Goal: Use online tool/utility: Utilize a website feature to perform a specific function

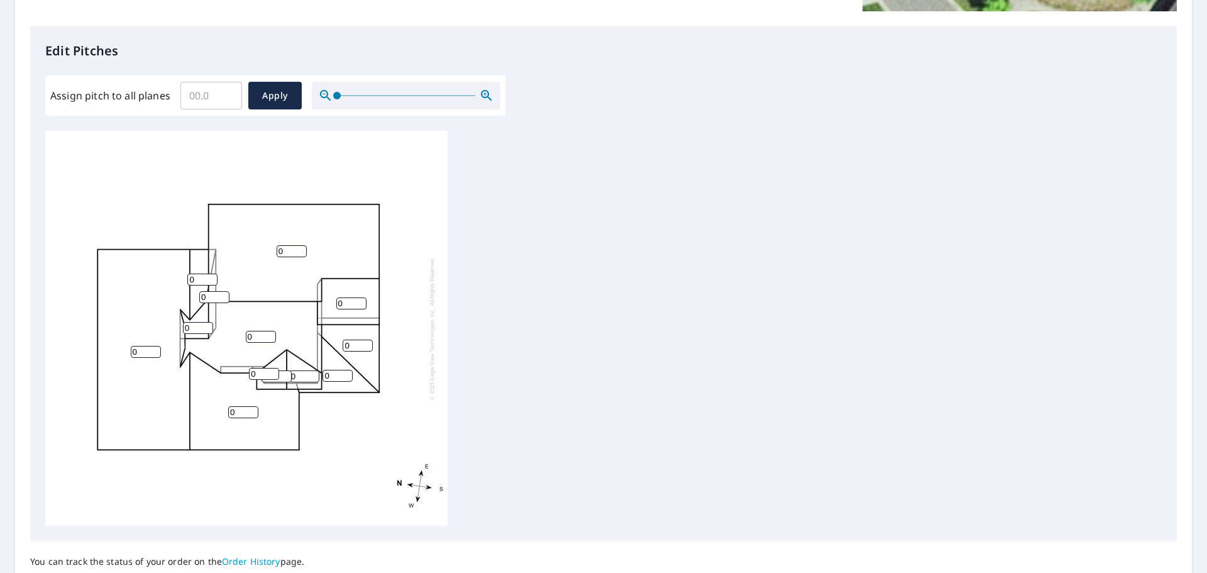
scroll to position [314, 0]
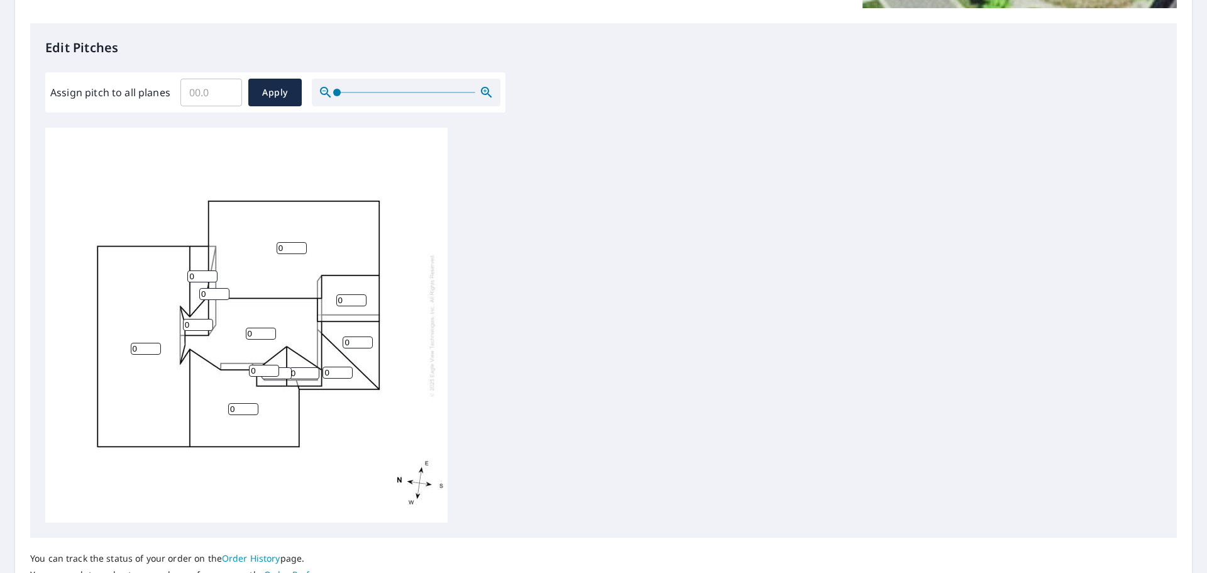
drag, startPoint x: 293, startPoint y: 250, endPoint x: 256, endPoint y: 248, distance: 36.5
click at [256, 248] on div "0 0 0 0 0 0 0 0 0 0 0 0 0" at bounding box center [246, 325] width 402 height 395
type input "8"
drag, startPoint x: 202, startPoint y: 275, endPoint x: 138, endPoint y: 260, distance: 65.2
click at [138, 260] on div "0 8 0 0 0 0 0 0 0 0 0 0 0" at bounding box center [246, 325] width 402 height 395
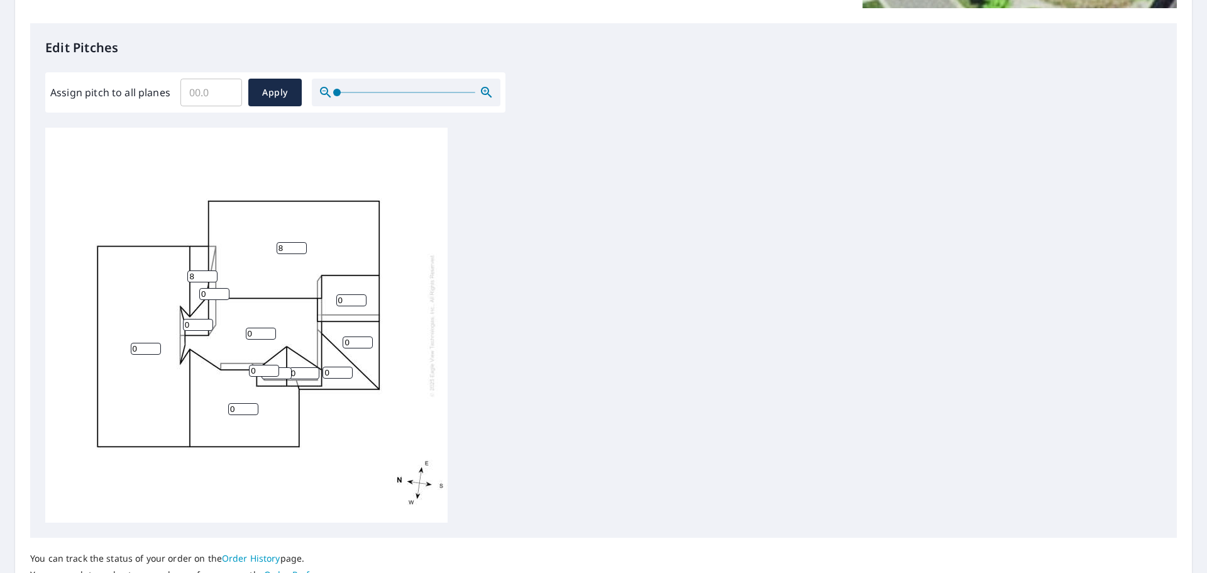
type input "8"
drag, startPoint x: 211, startPoint y: 297, endPoint x: 193, endPoint y: 290, distance: 18.9
click at [193, 294] on div "0 8 0 0 0 0 0 8 0 0 0 0 0" at bounding box center [246, 325] width 402 height 395
type input "8"
click at [184, 324] on input "0" at bounding box center [198, 325] width 30 height 12
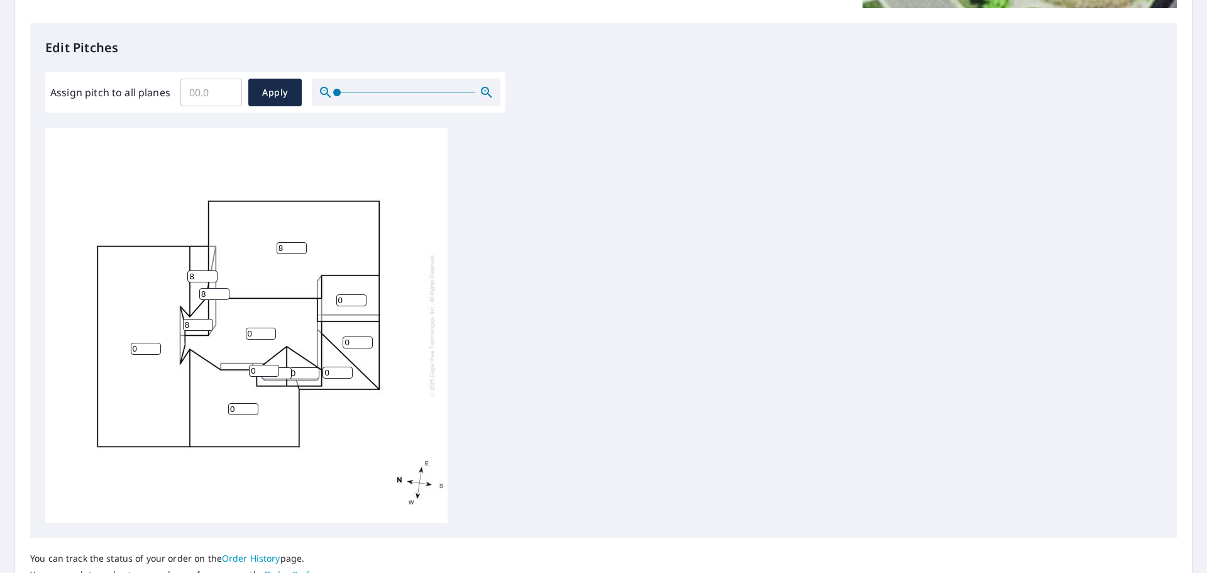
type input "8"
drag, startPoint x: 145, startPoint y: 348, endPoint x: 112, endPoint y: 343, distance: 33.1
click at [112, 343] on div "0 8 0 0 0 0 0 8 8 0 0 8 0" at bounding box center [246, 325] width 402 height 395
type input "8"
drag, startPoint x: 263, startPoint y: 335, endPoint x: 235, endPoint y: 332, distance: 28.4
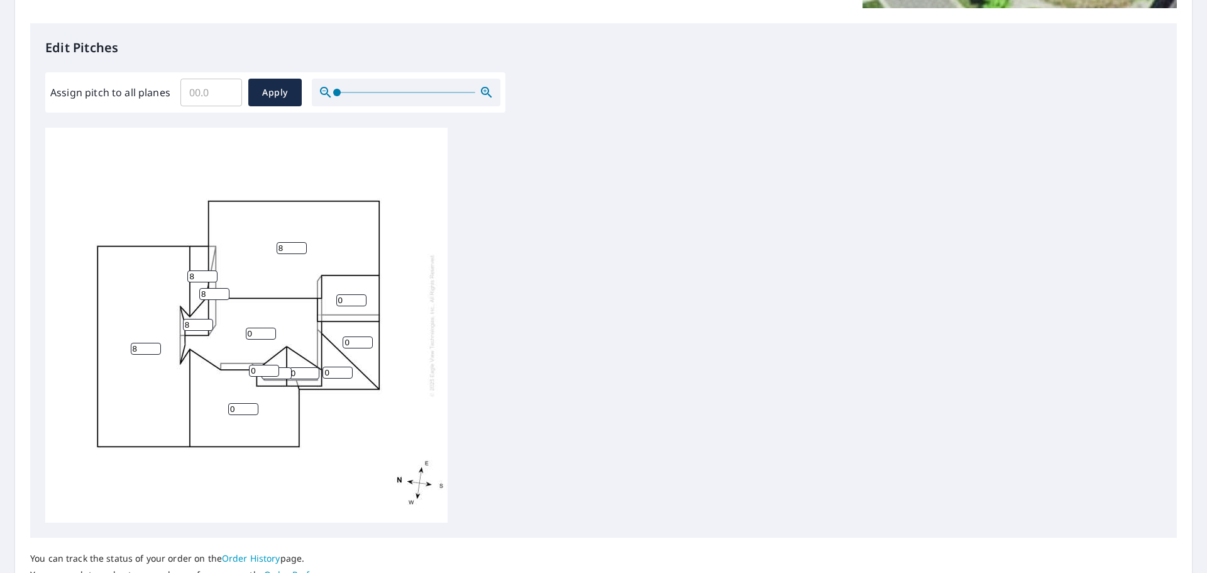
click at [235, 332] on div "8 8 0 0 0 0 0 8 8 0 0 8 0" at bounding box center [246, 325] width 402 height 395
type input "8"
drag, startPoint x: 246, startPoint y: 414, endPoint x: 226, endPoint y: 414, distance: 20.1
click at [226, 414] on div "8 8 0 8 0 0 0 8 8 0 0 8 0" at bounding box center [246, 325] width 402 height 395
type input "8"
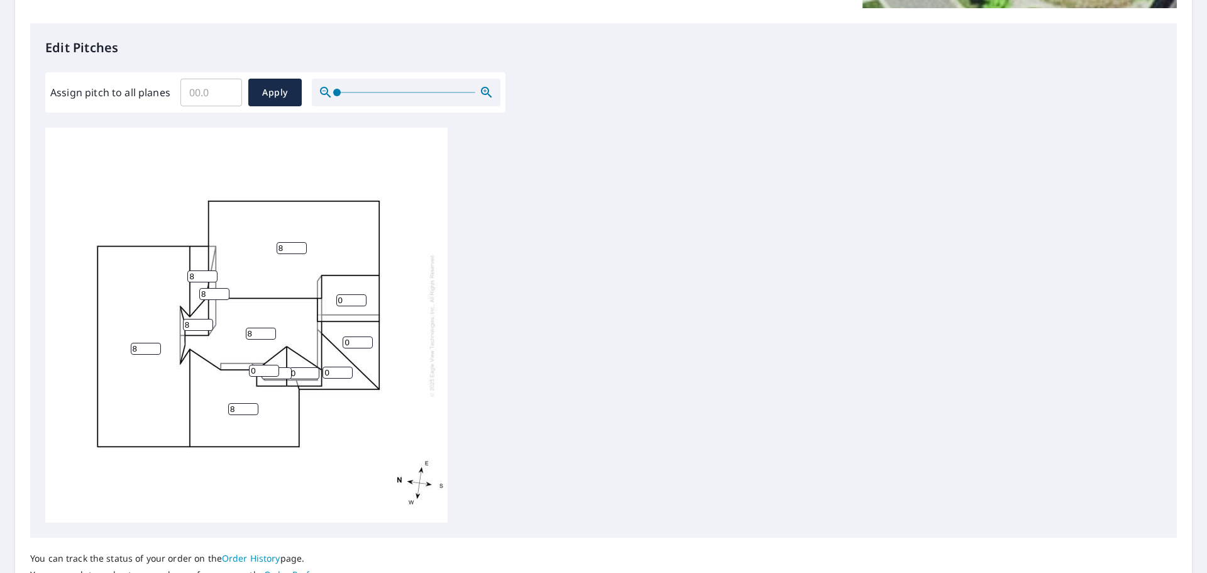
drag, startPoint x: 336, startPoint y: 371, endPoint x: 316, endPoint y: 373, distance: 20.2
click at [316, 373] on div "8 8 8 8 0 0 0 8 8 0 0 8 0" at bounding box center [246, 325] width 402 height 395
type input "4"
click at [295, 341] on div "8 8 8 8 0 0 4 8 8 0 0 8 0" at bounding box center [246, 325] width 402 height 395
type input "4"
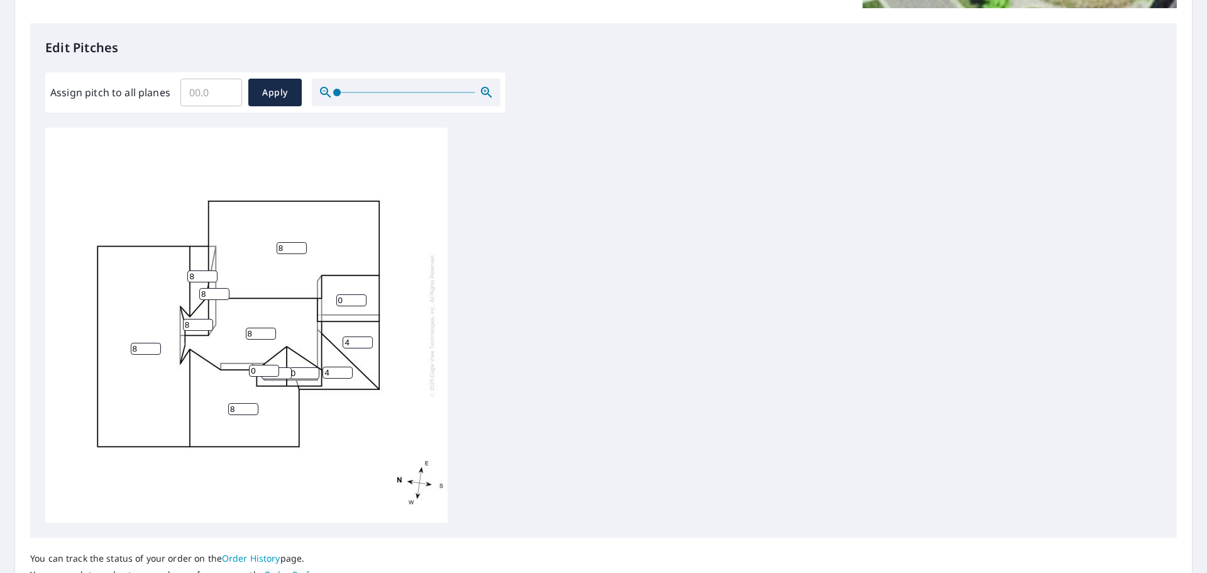
drag, startPoint x: 260, startPoint y: 376, endPoint x: 248, endPoint y: 376, distance: 11.9
click at [248, 376] on div "8 8 8 8 0 4 4 8 8 0 0 8 0" at bounding box center [246, 325] width 402 height 395
type input "8"
click at [300, 376] on input "0" at bounding box center [304, 373] width 30 height 12
type input "8"
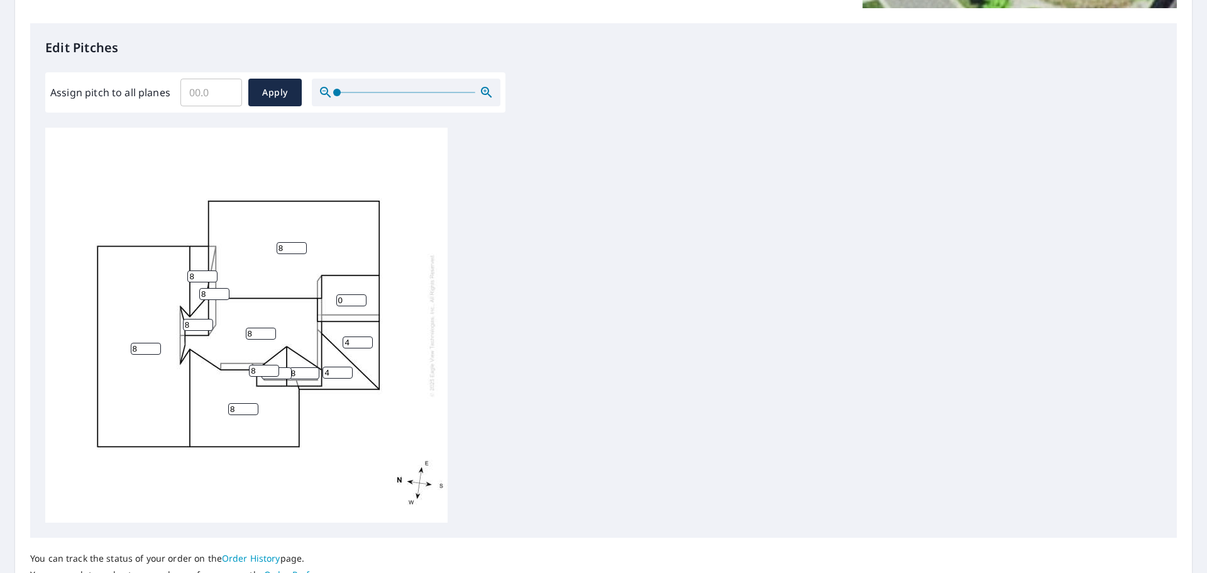
click at [285, 378] on input "0" at bounding box center [276, 373] width 30 height 12
click at [280, 374] on input "0" at bounding box center [276, 373] width 30 height 12
click at [286, 374] on input "0" at bounding box center [276, 373] width 30 height 12
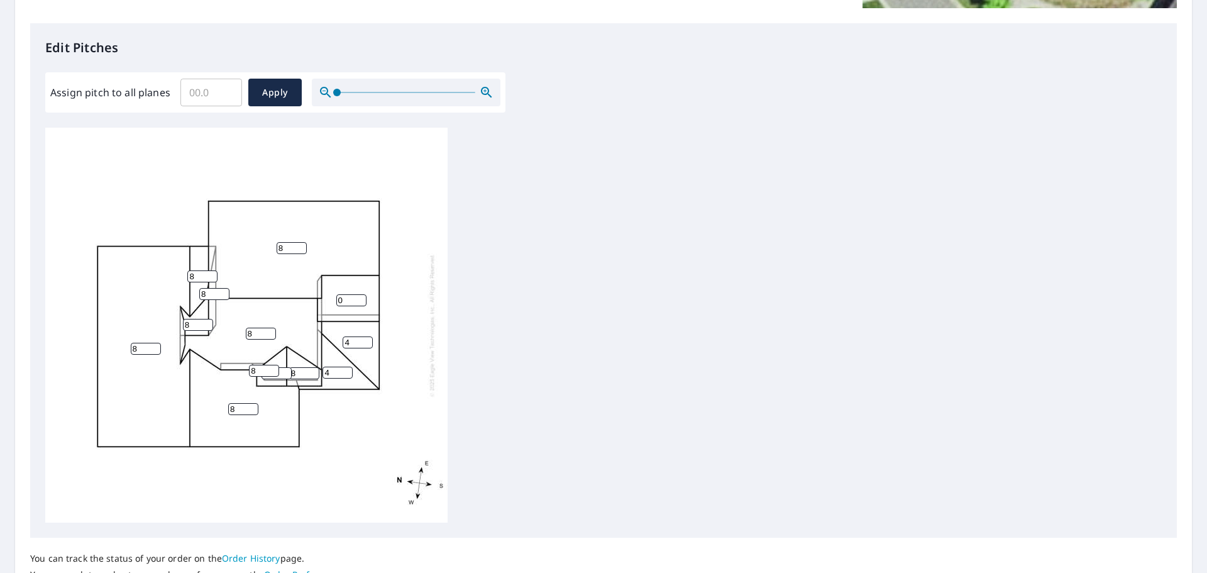
click at [286, 370] on input "1" at bounding box center [276, 373] width 30 height 12
type input "2"
click at [280, 371] on input "2" at bounding box center [276, 373] width 30 height 12
type input "8"
click at [621, 416] on div "8 8 8 8 0 4 4 8 8 8 8 8 8" at bounding box center [603, 325] width 1116 height 395
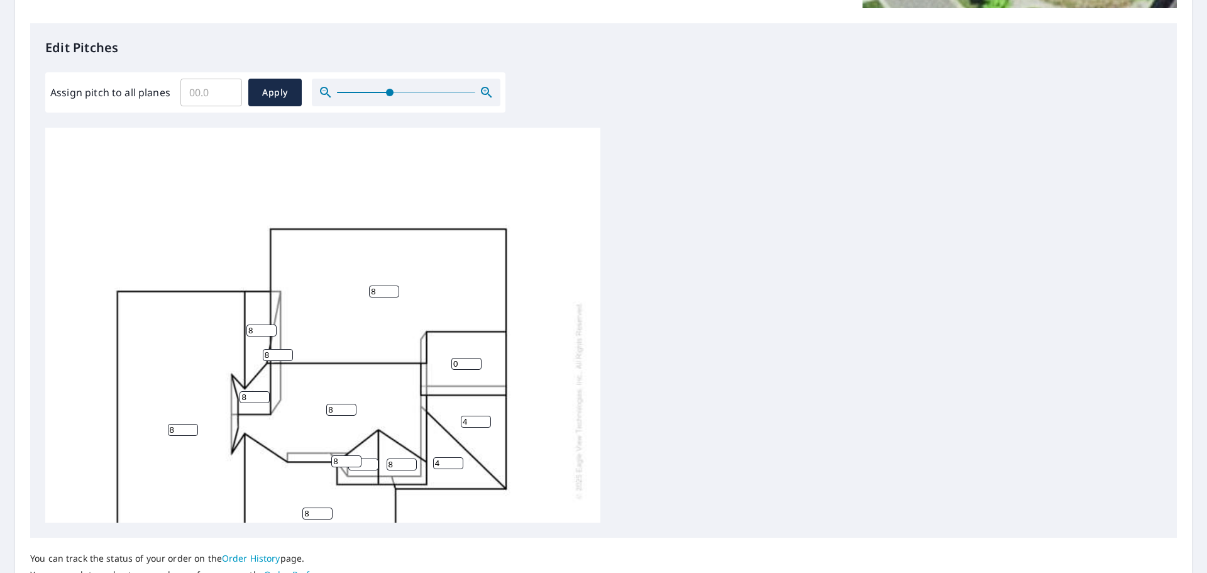
drag, startPoint x: 335, startPoint y: 93, endPoint x: 407, endPoint y: 94, distance: 72.3
click at [393, 92] on span at bounding box center [390, 93] width 8 height 8
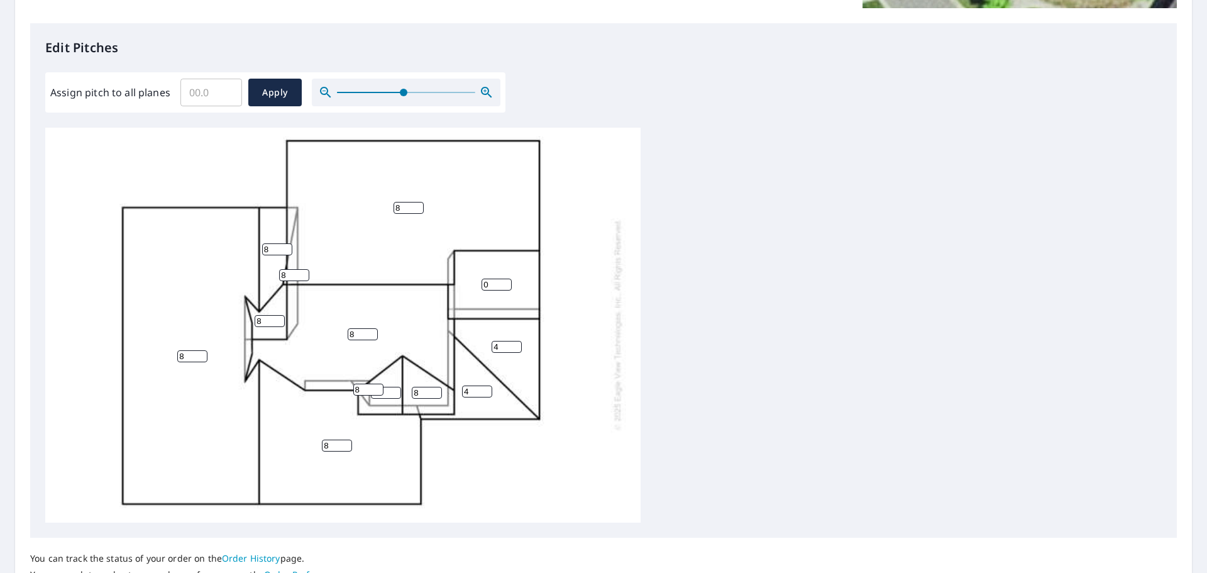
scroll to position [202, 0]
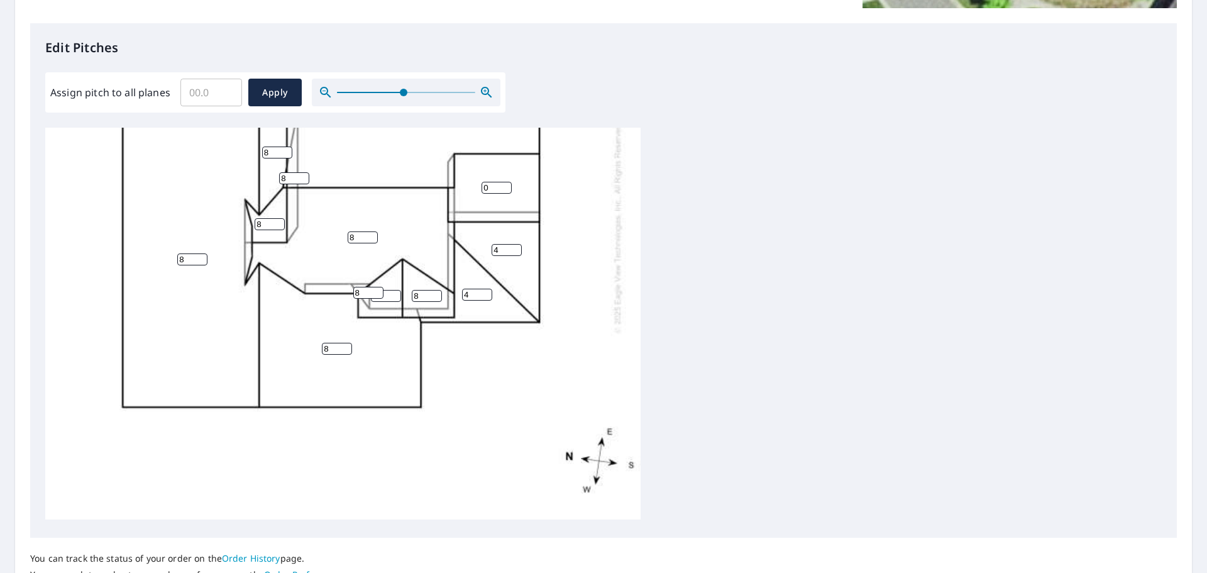
click at [387, 290] on input "8" at bounding box center [386, 296] width 30 height 12
drag, startPoint x: 387, startPoint y: 284, endPoint x: 318, endPoint y: 289, distance: 68.7
click at [329, 292] on div "8 8 8 8 0 4 4 8 8 8 8 8 8" at bounding box center [342, 227] width 595 height 584
click at [631, 347] on div "8 8 8 8 0 4 4 8 8 8 8 8 8" at bounding box center [342, 227] width 595 height 584
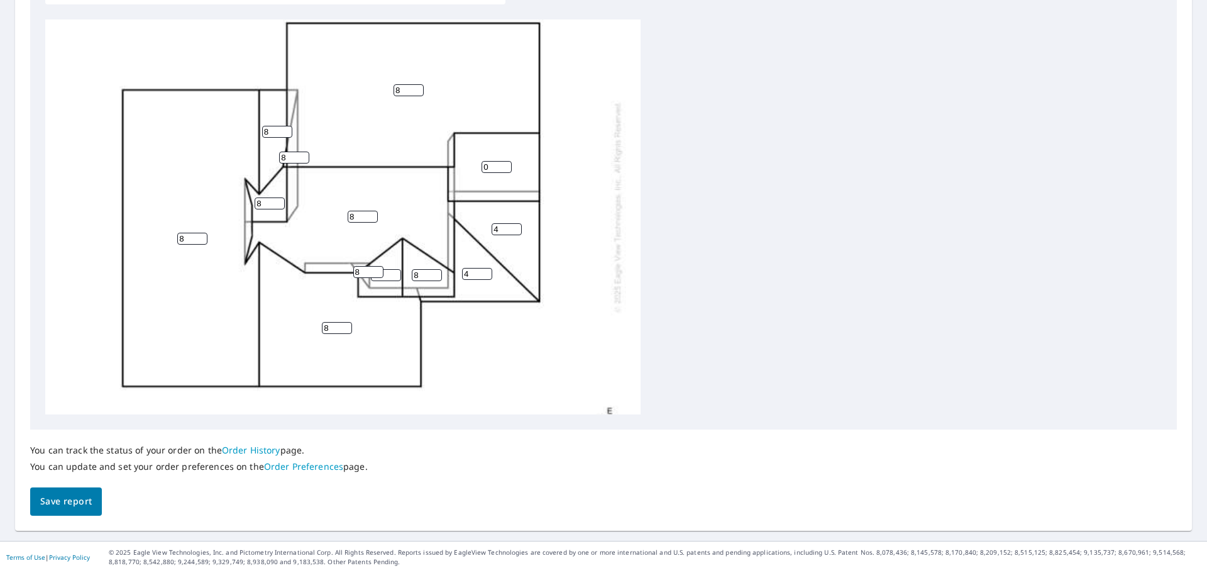
scroll to position [76, 0]
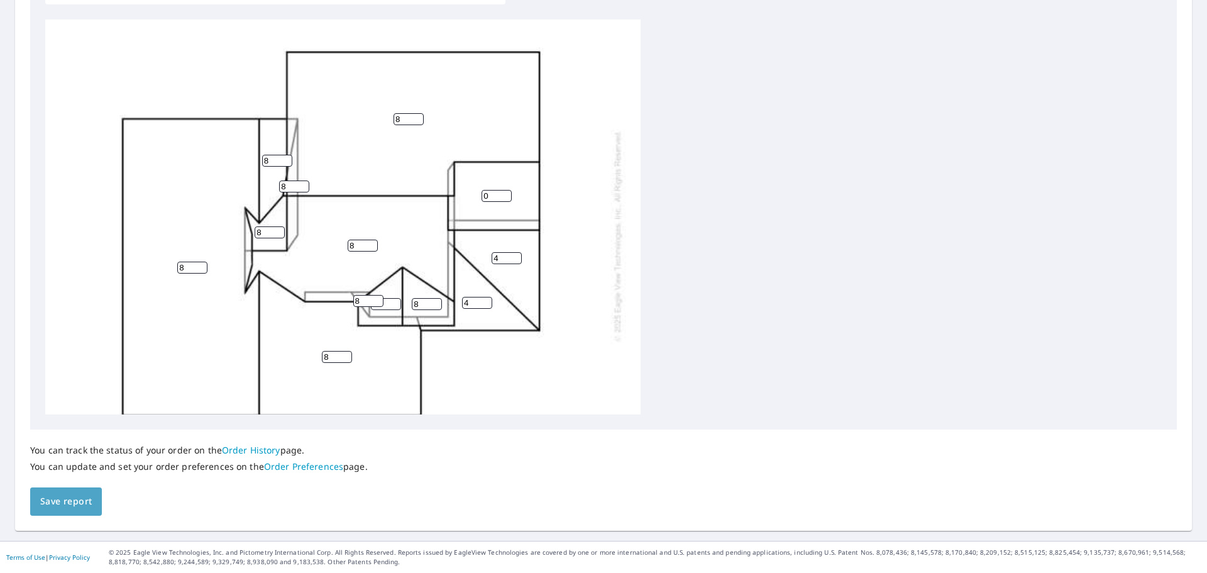
click at [59, 502] on span "Save report" at bounding box center [66, 501] width 52 height 16
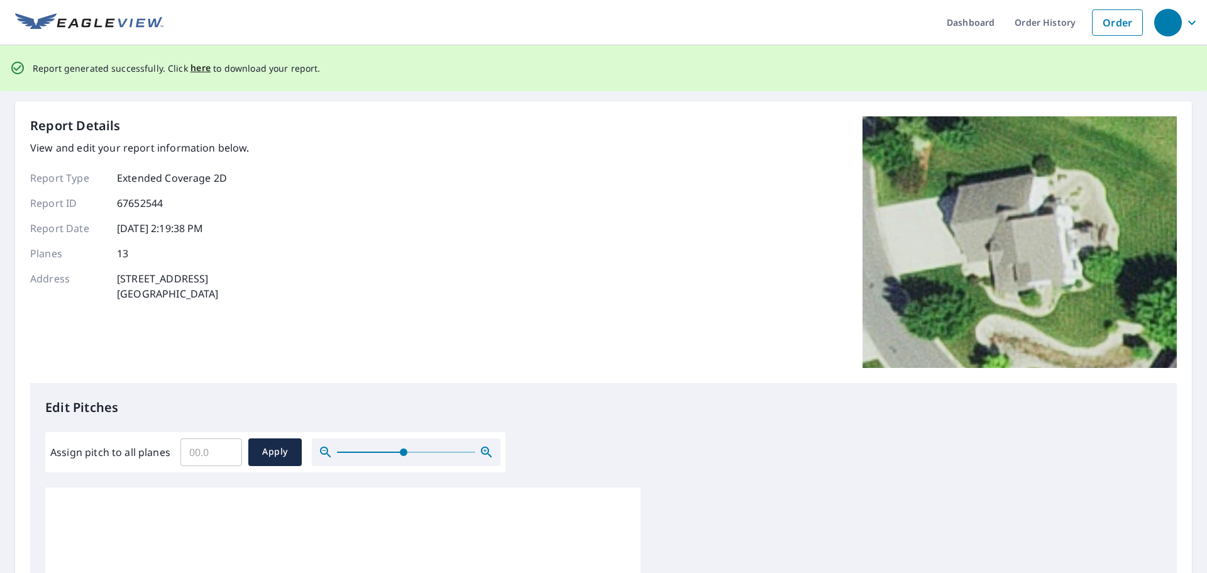
scroll to position [0, 0]
drag, startPoint x: 216, startPoint y: 447, endPoint x: 116, endPoint y: 448, distance: 99.9
click at [114, 454] on div "Assign pitch to all planes ​ Apply" at bounding box center [275, 453] width 450 height 28
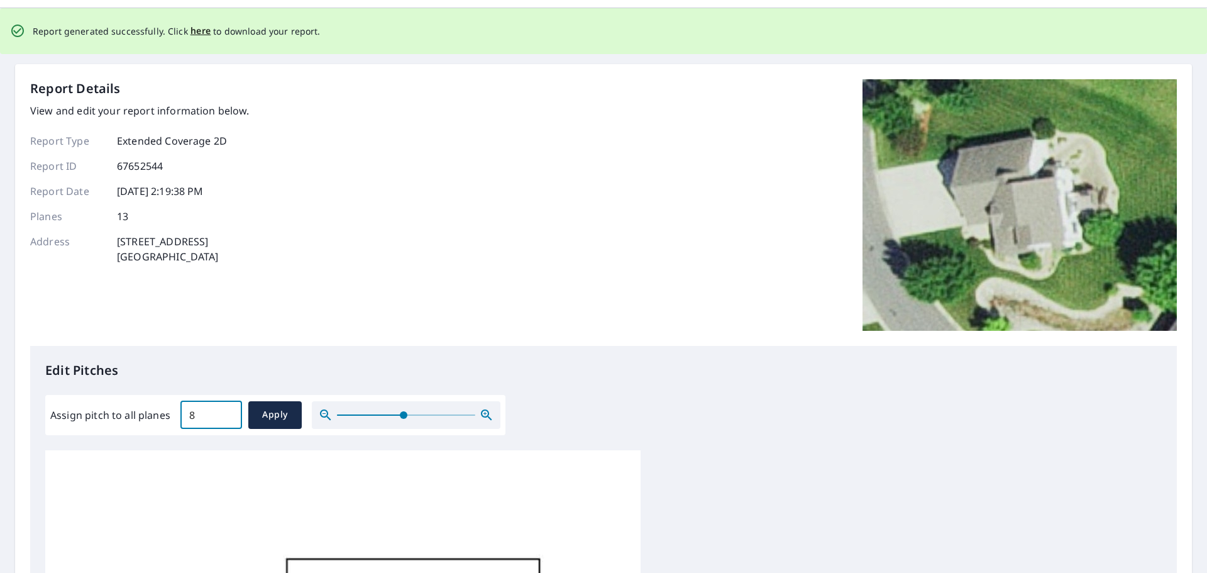
scroll to position [189, 0]
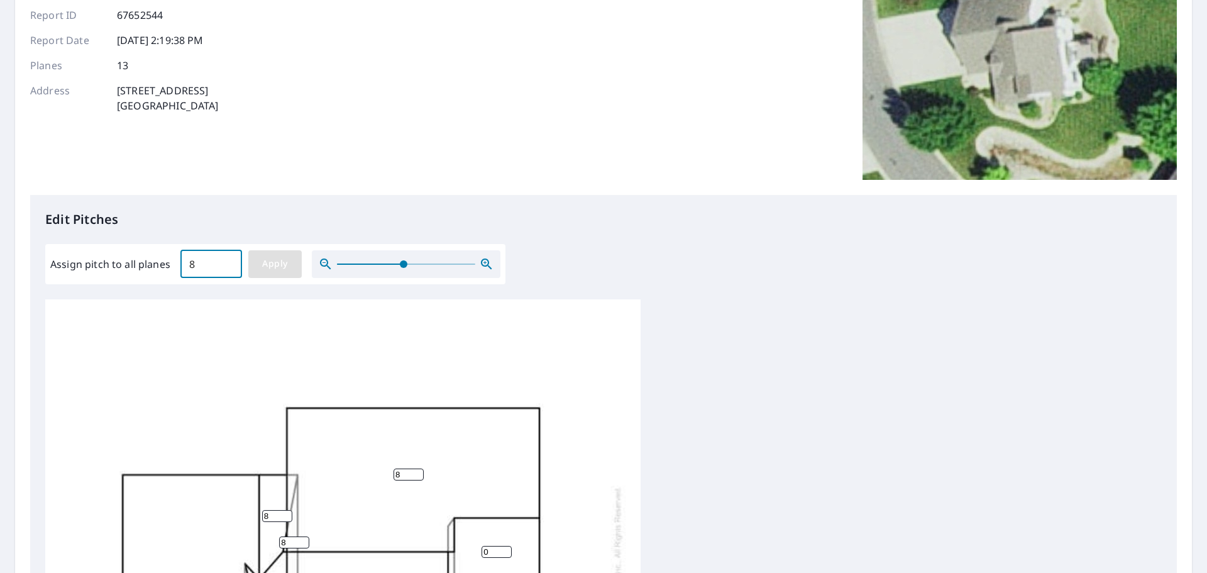
type input "8"
click at [272, 261] on span "Apply" at bounding box center [274, 264] width 33 height 16
type input "8"
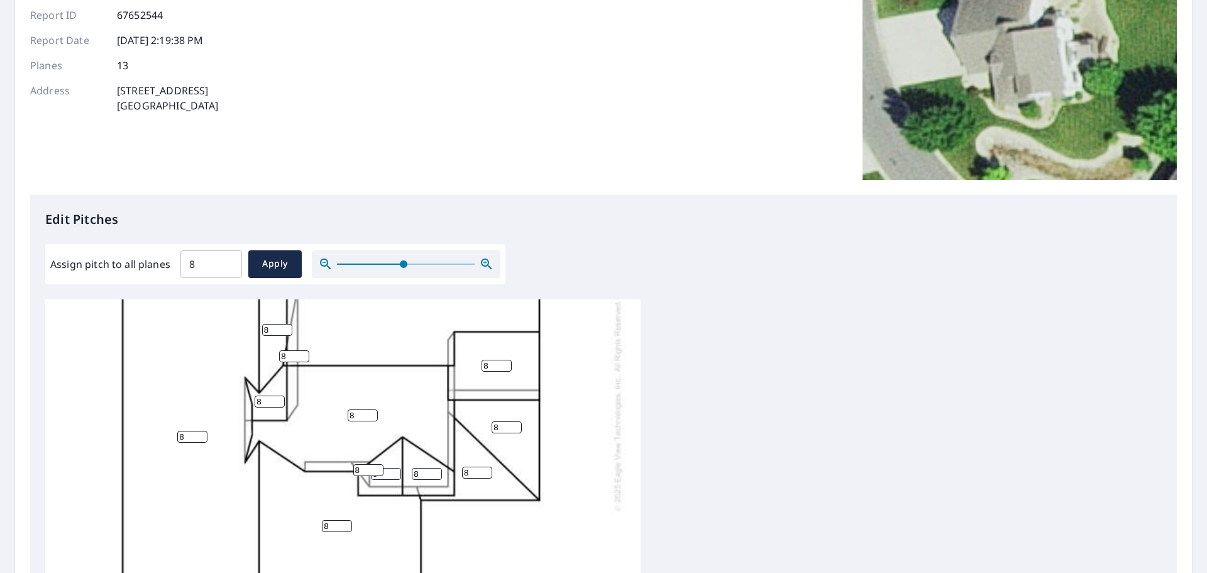
scroll to position [202, 0]
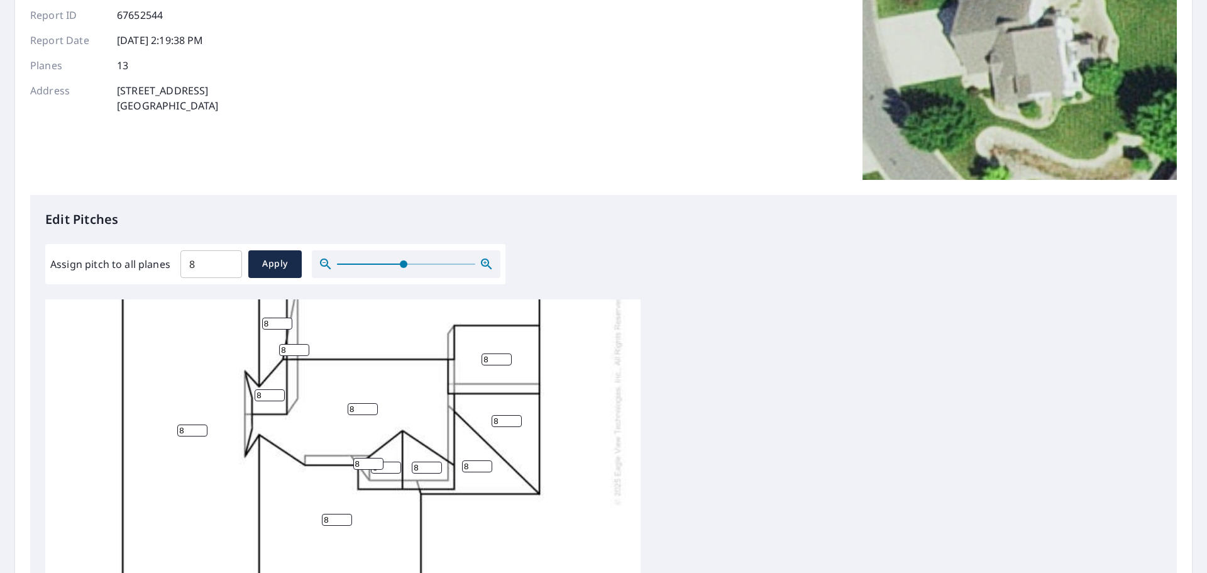
drag, startPoint x: 505, startPoint y: 407, endPoint x: 449, endPoint y: 404, distance: 55.4
click at [449, 404] on div "8 8 8 8 8 8 8 8 8 8 8 8 8" at bounding box center [342, 399] width 595 height 584
type input "4"
drag, startPoint x: 473, startPoint y: 458, endPoint x: 412, endPoint y: 453, distance: 60.5
click at [414, 453] on div "8 8 8 8 8 4 8 8 8 8 8 8 8" at bounding box center [342, 399] width 595 height 584
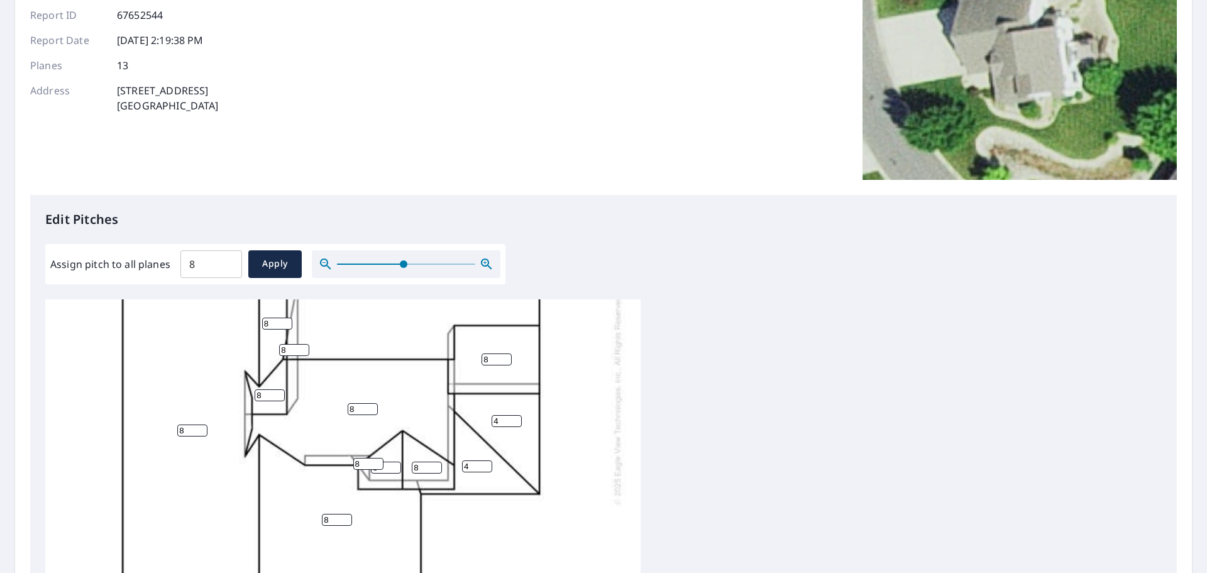
type input "4"
click at [725, 446] on div "8 8 8 8 8 4 4 8 8 8 8 8 8" at bounding box center [603, 496] width 1116 height 395
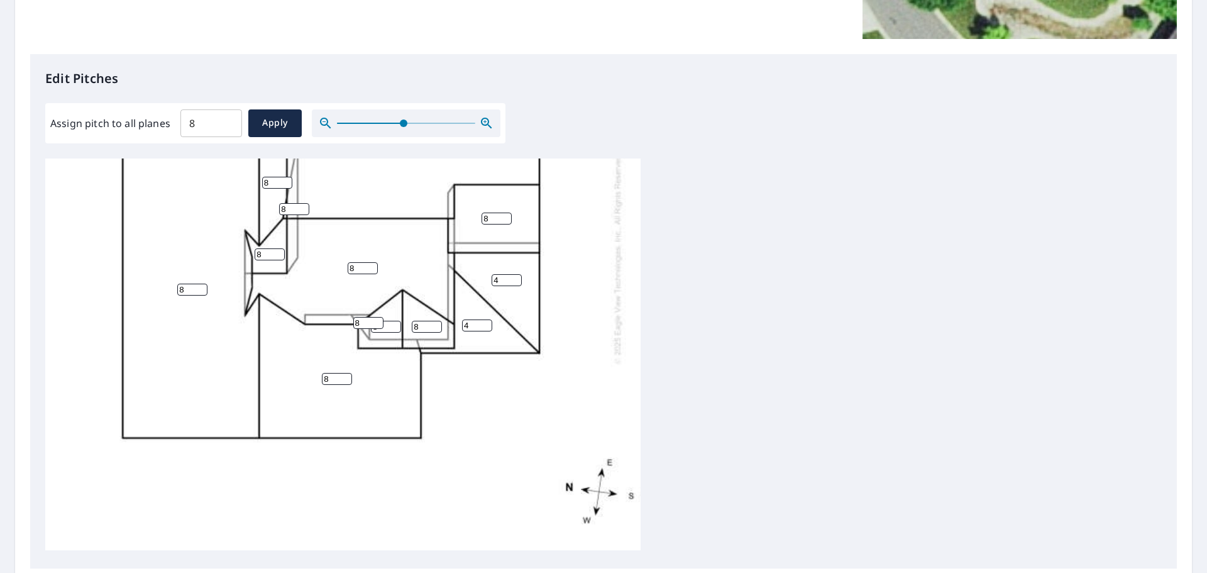
scroll to position [468, 0]
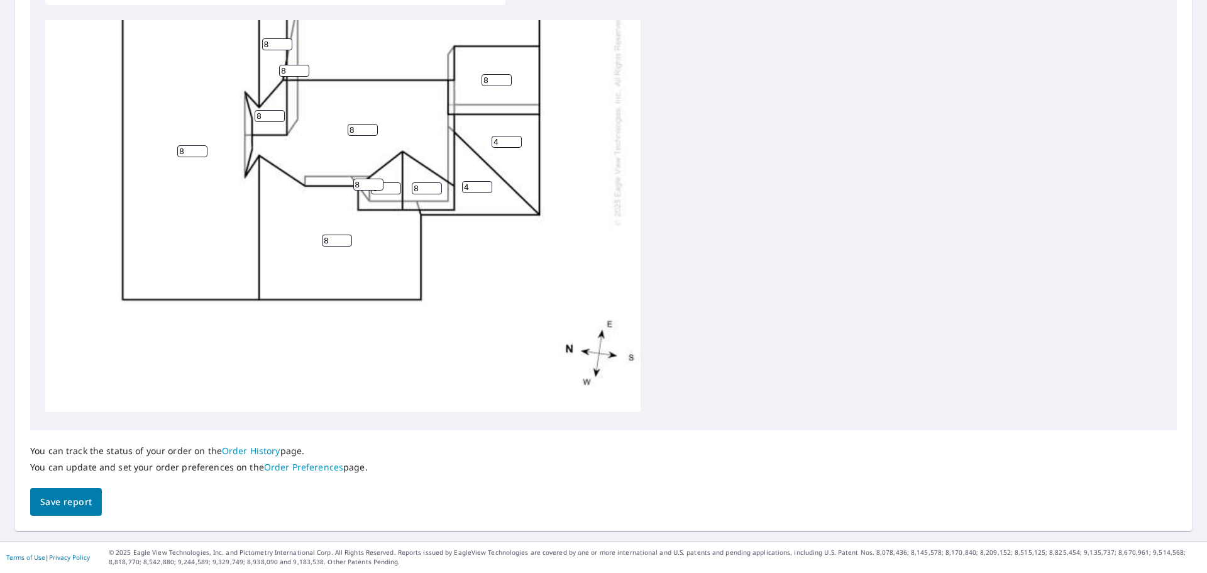
click at [67, 500] on span "Save report" at bounding box center [66, 502] width 52 height 16
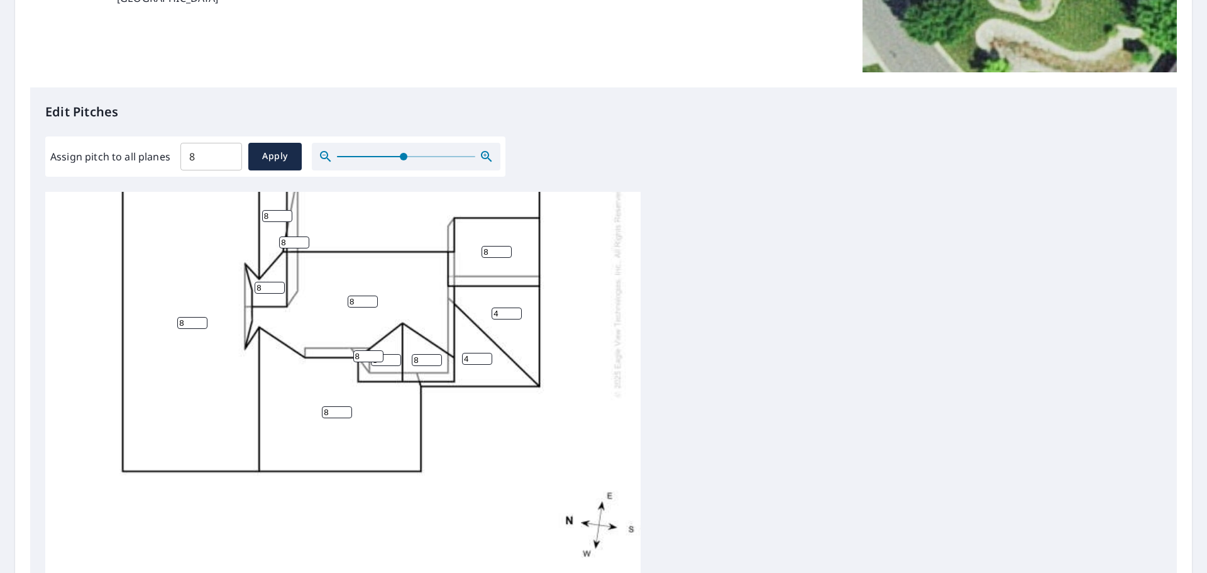
scroll to position [202, 0]
drag, startPoint x: 849, startPoint y: 349, endPoint x: 859, endPoint y: 363, distance: 16.2
click at [849, 354] on div "8 8 8 8 8 4 4 8 8 8 8 8 8" at bounding box center [603, 389] width 1116 height 395
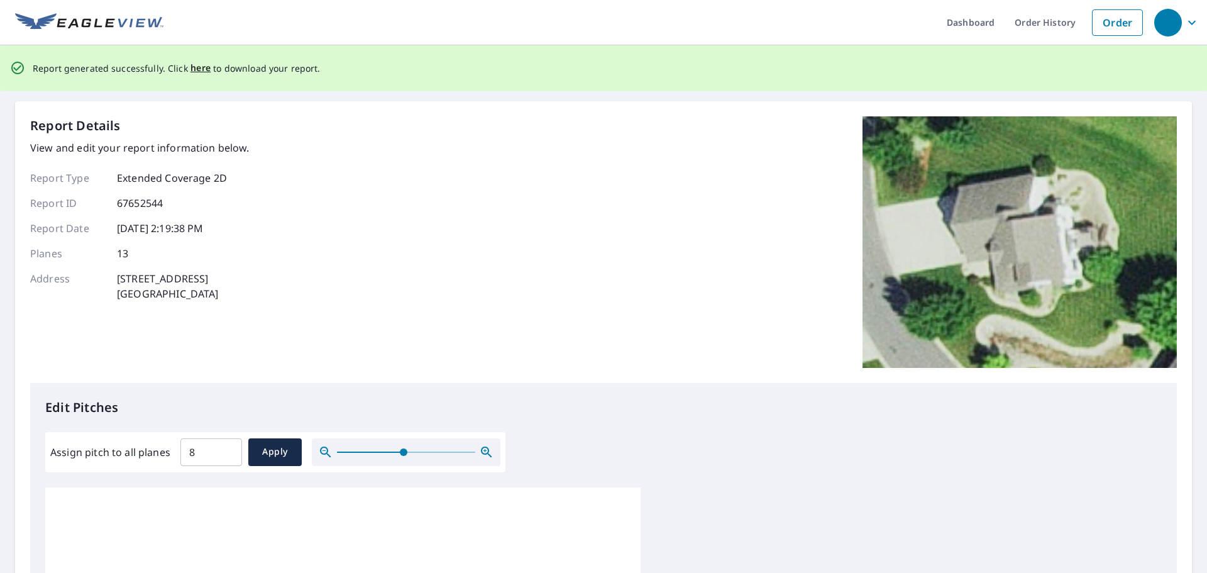
scroll to position [0, 0]
click at [190, 69] on span "here" at bounding box center [200, 69] width 21 height 16
